Goal: Information Seeking & Learning: Understand process/instructions

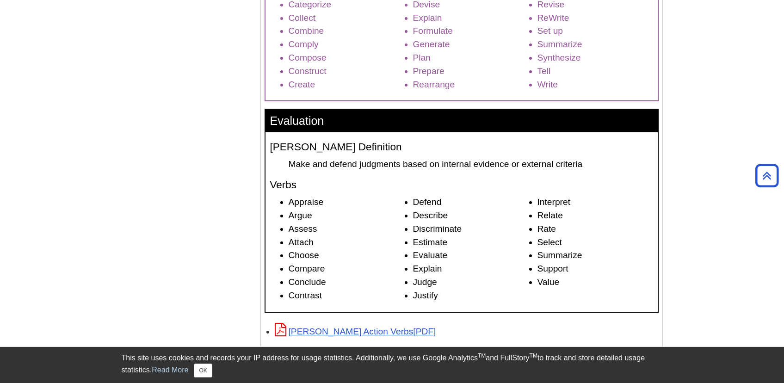
scroll to position [1360, 0]
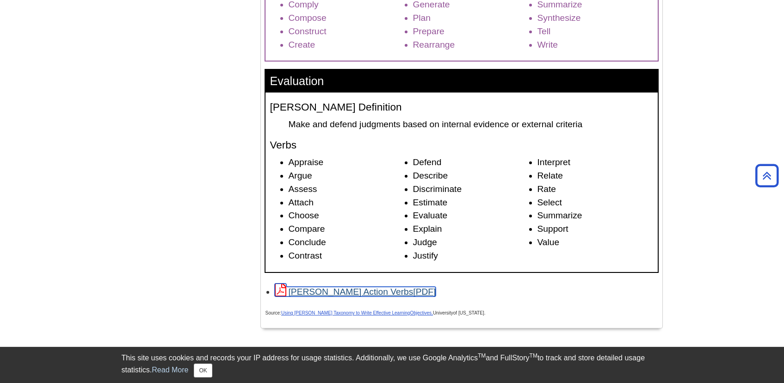
click at [362, 292] on link "[PERSON_NAME] Action Verbs" at bounding box center [355, 292] width 161 height 10
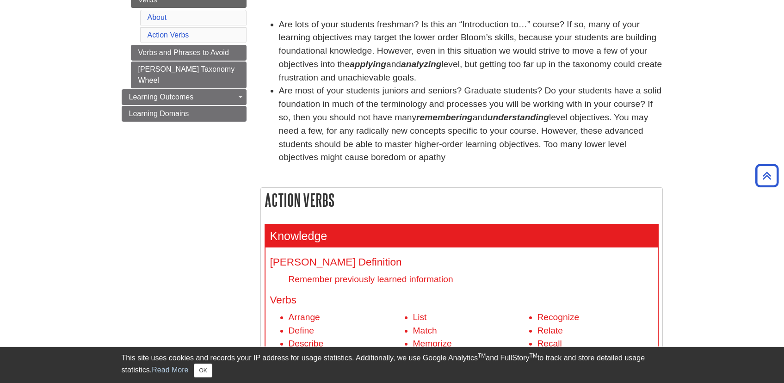
scroll to position [0, 0]
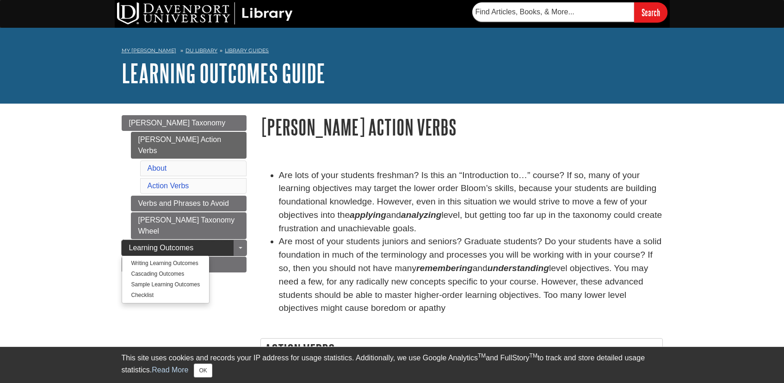
click at [164, 244] on span "Learning Outcomes" at bounding box center [161, 248] width 65 height 8
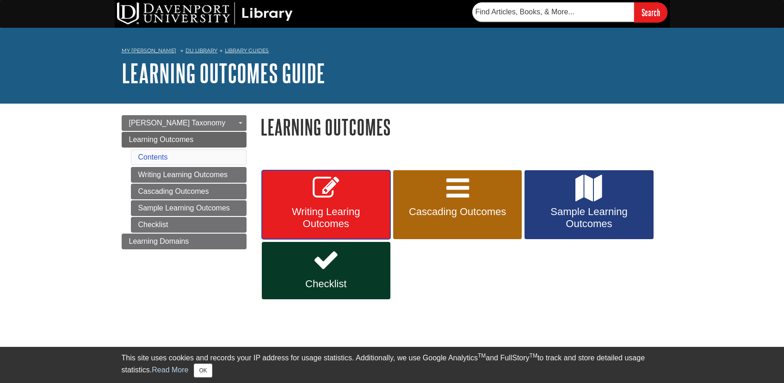
click at [284, 207] on span "Writing Learing Outcomes" at bounding box center [326, 218] width 115 height 24
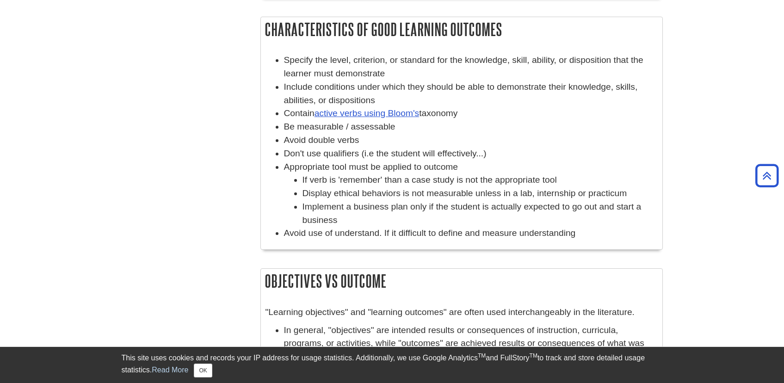
scroll to position [679, 0]
